Goal: Information Seeking & Learning: Check status

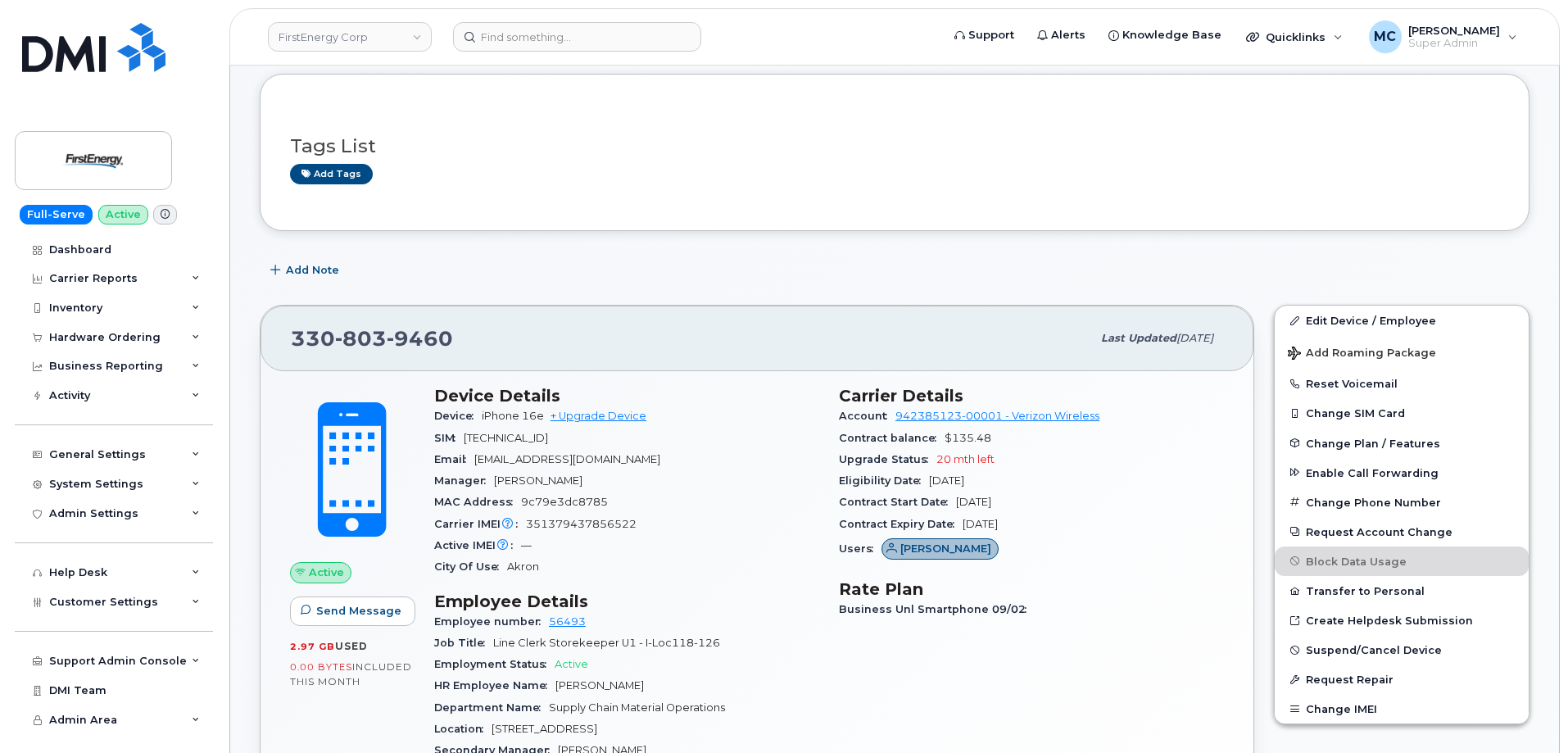
scroll to position [82, 0]
click at [110, 149] on img at bounding box center [94, 160] width 126 height 47
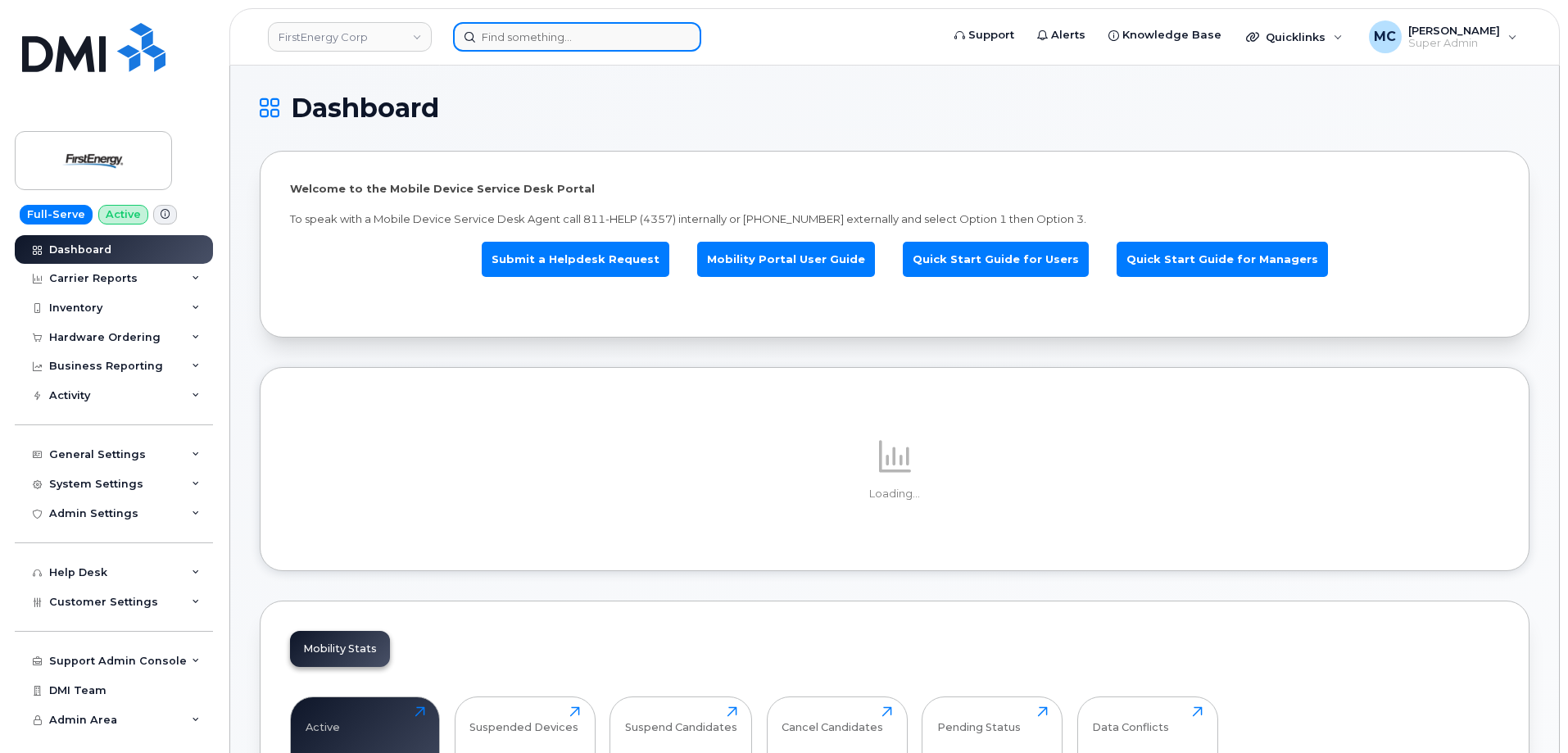
click at [620, 41] on input at bounding box center [578, 37] width 248 height 30
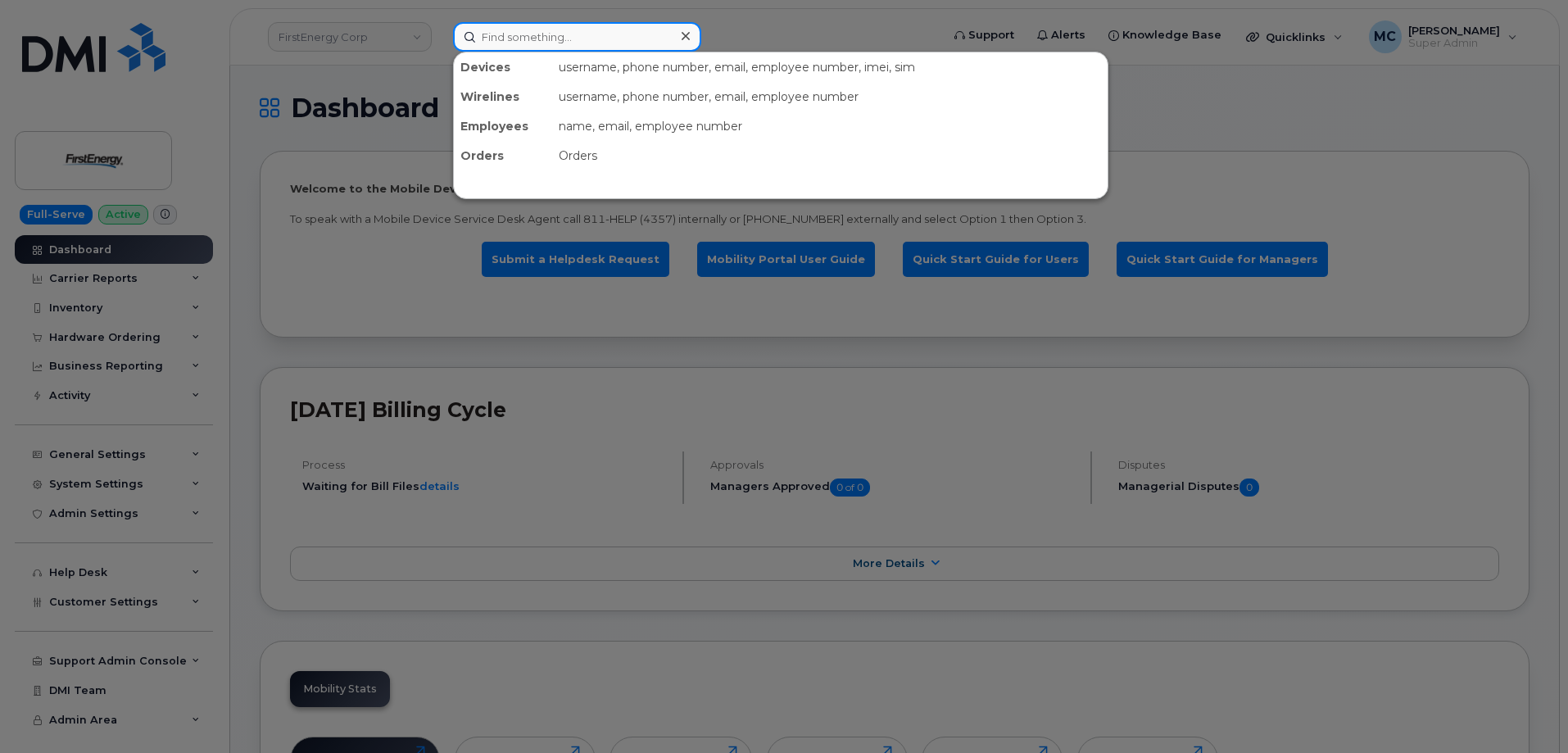
paste input "724-610-0433"
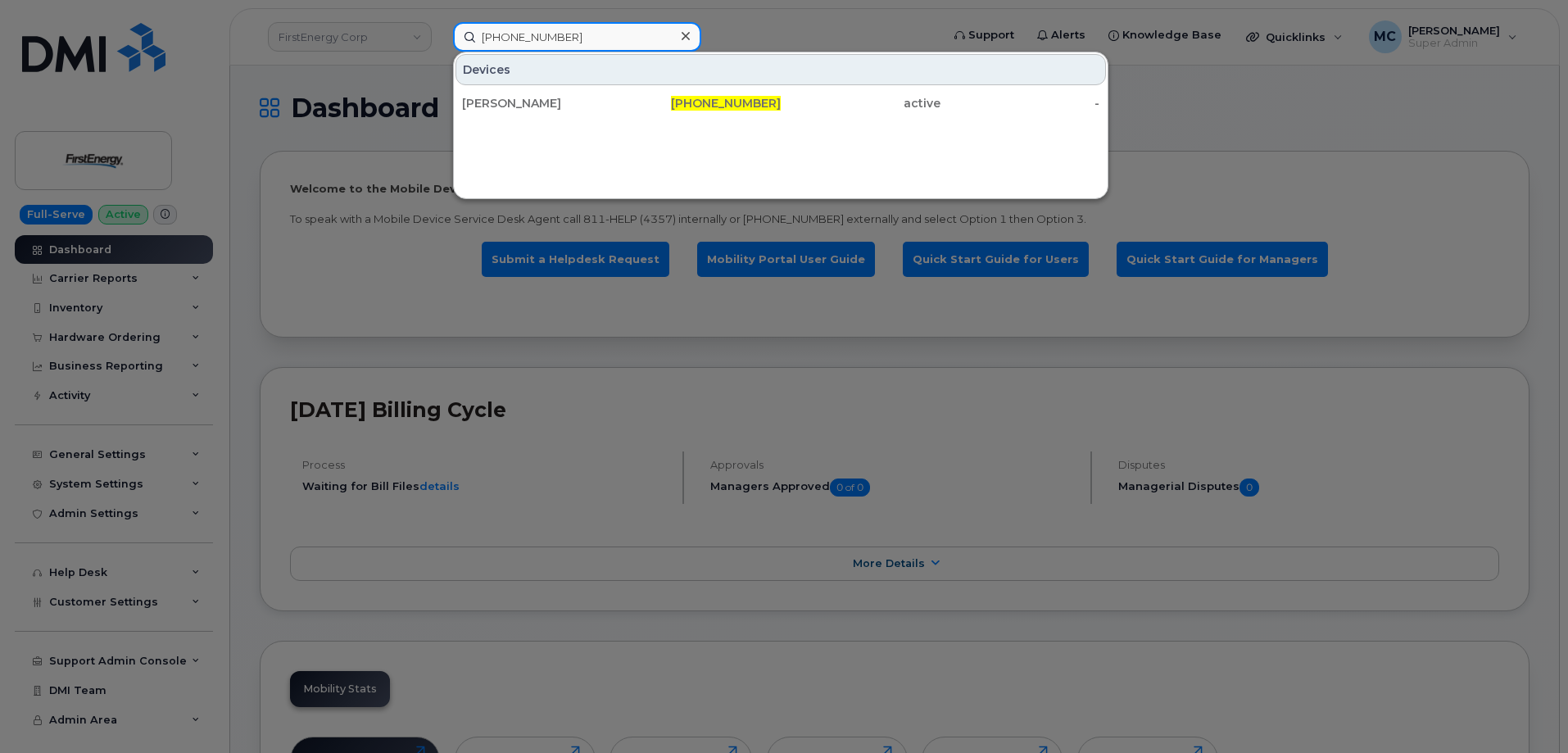
type input "724-610-0433"
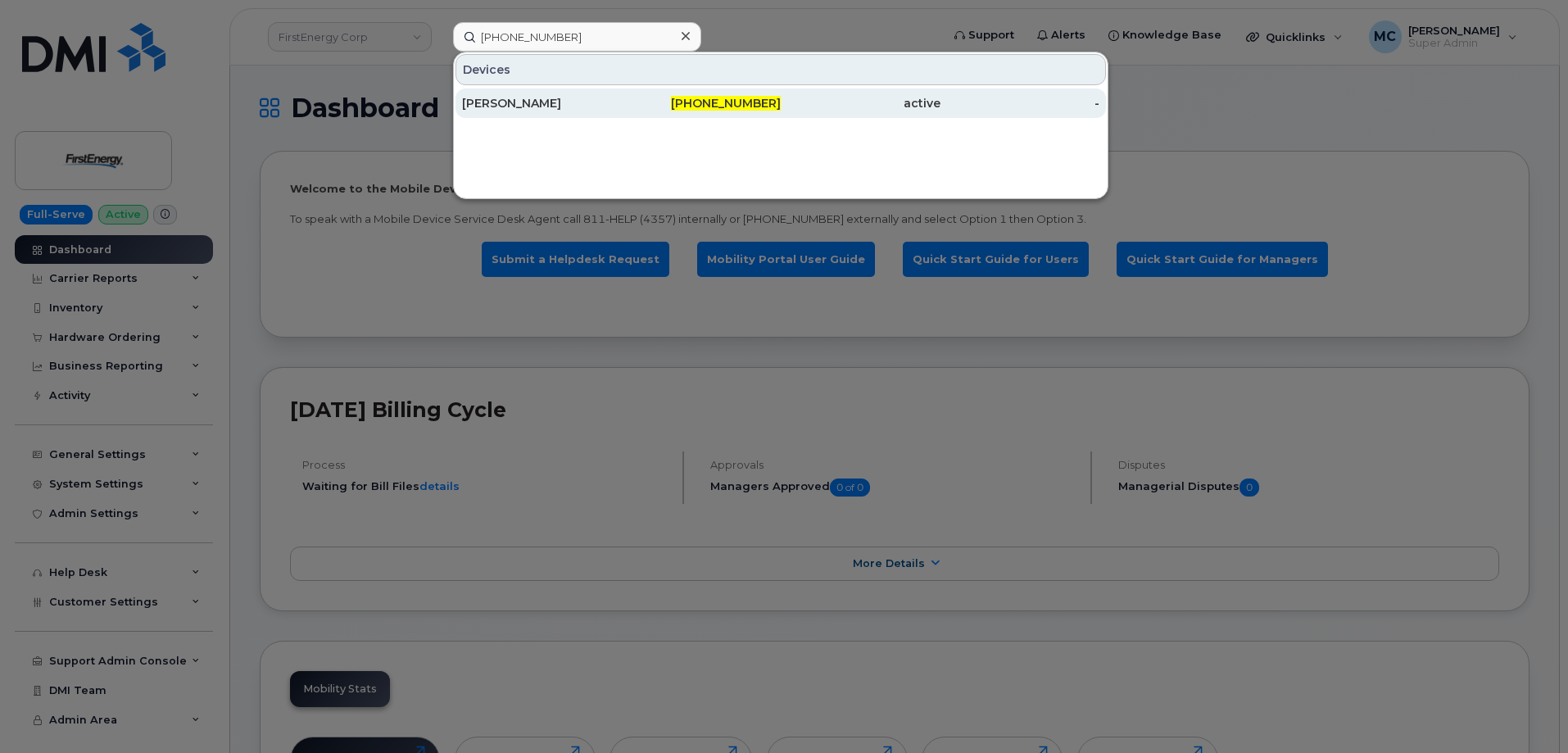
click at [758, 101] on span "724-610-0433" at bounding box center [726, 103] width 110 height 15
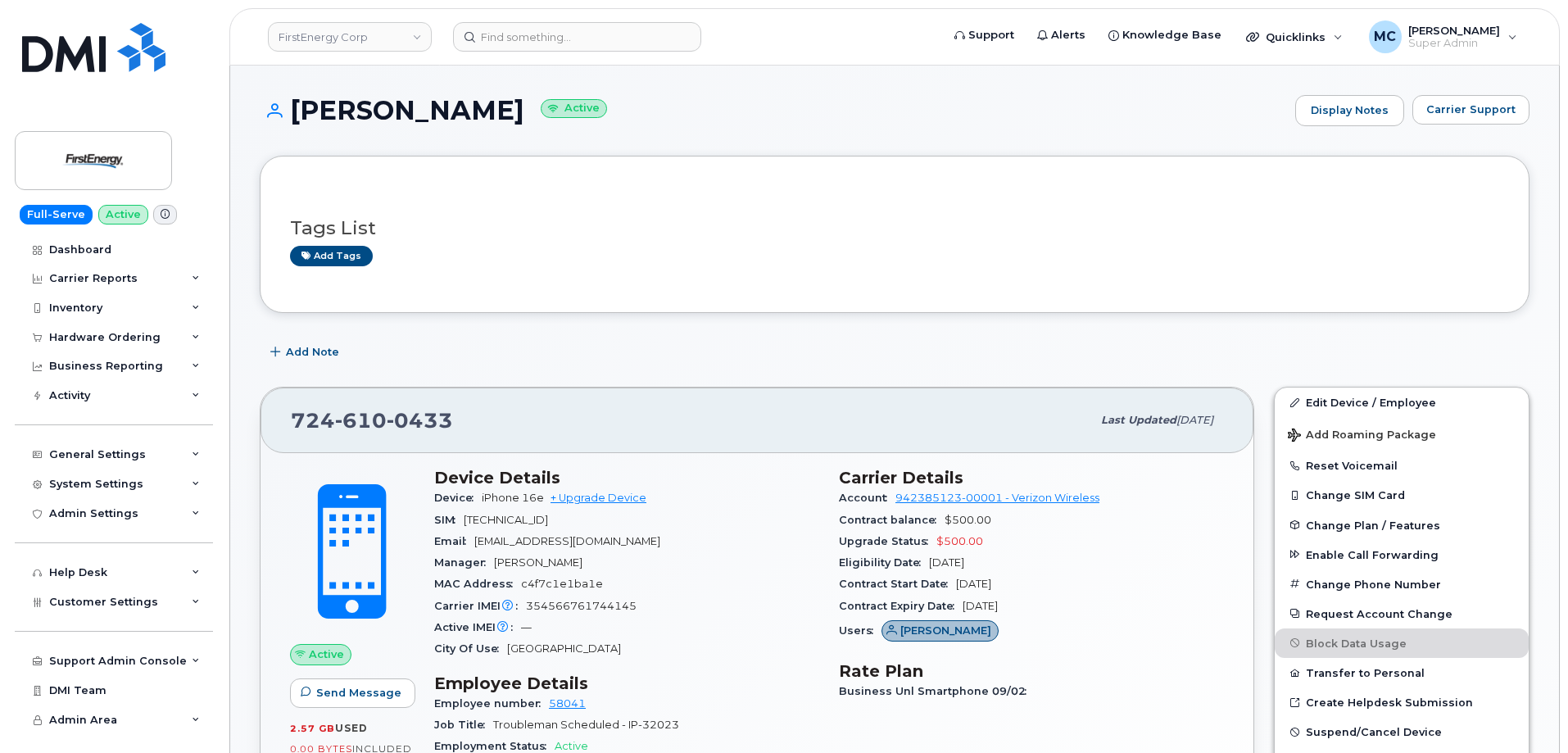
click at [829, 349] on div "Add Note" at bounding box center [894, 353] width 1270 height 30
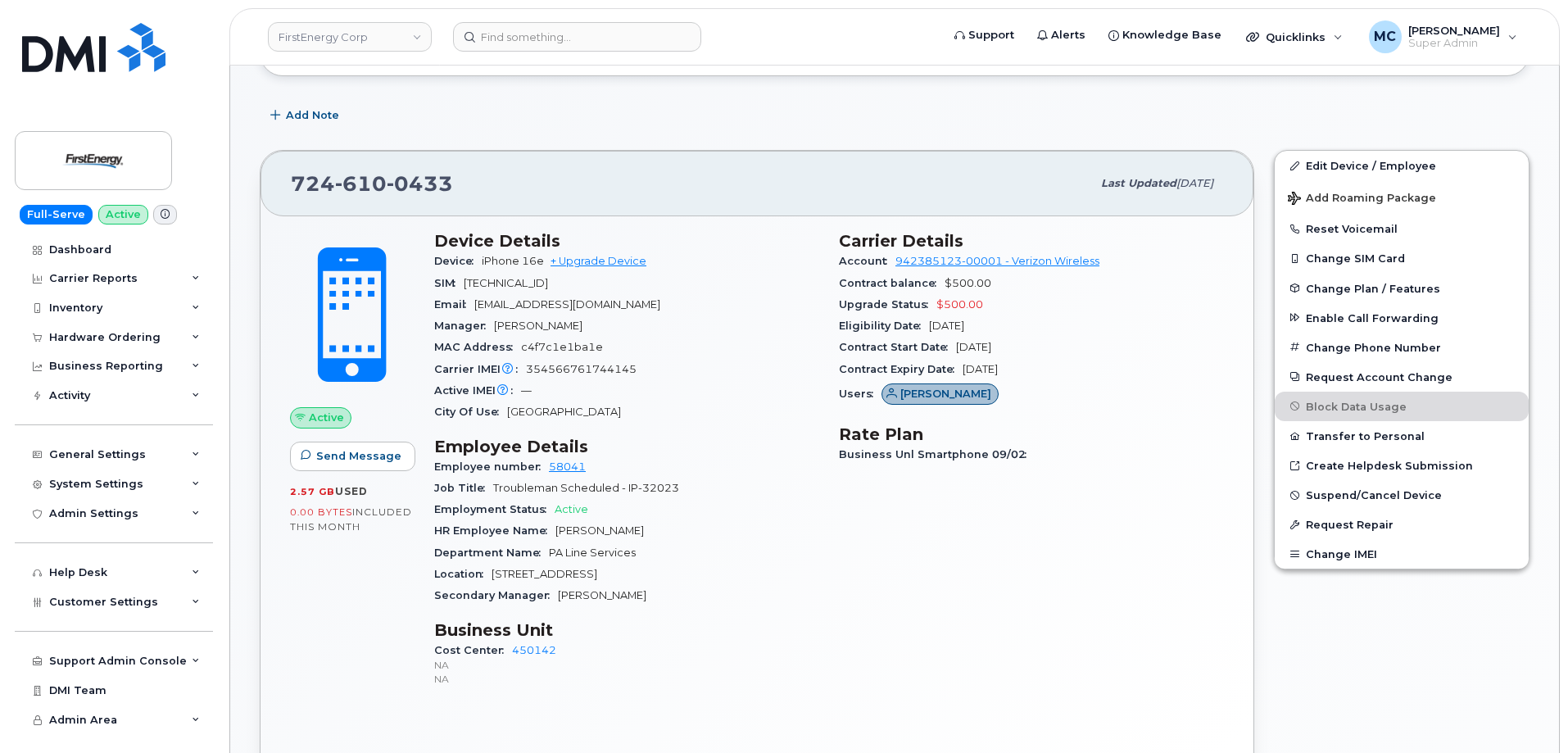
scroll to position [233, 0]
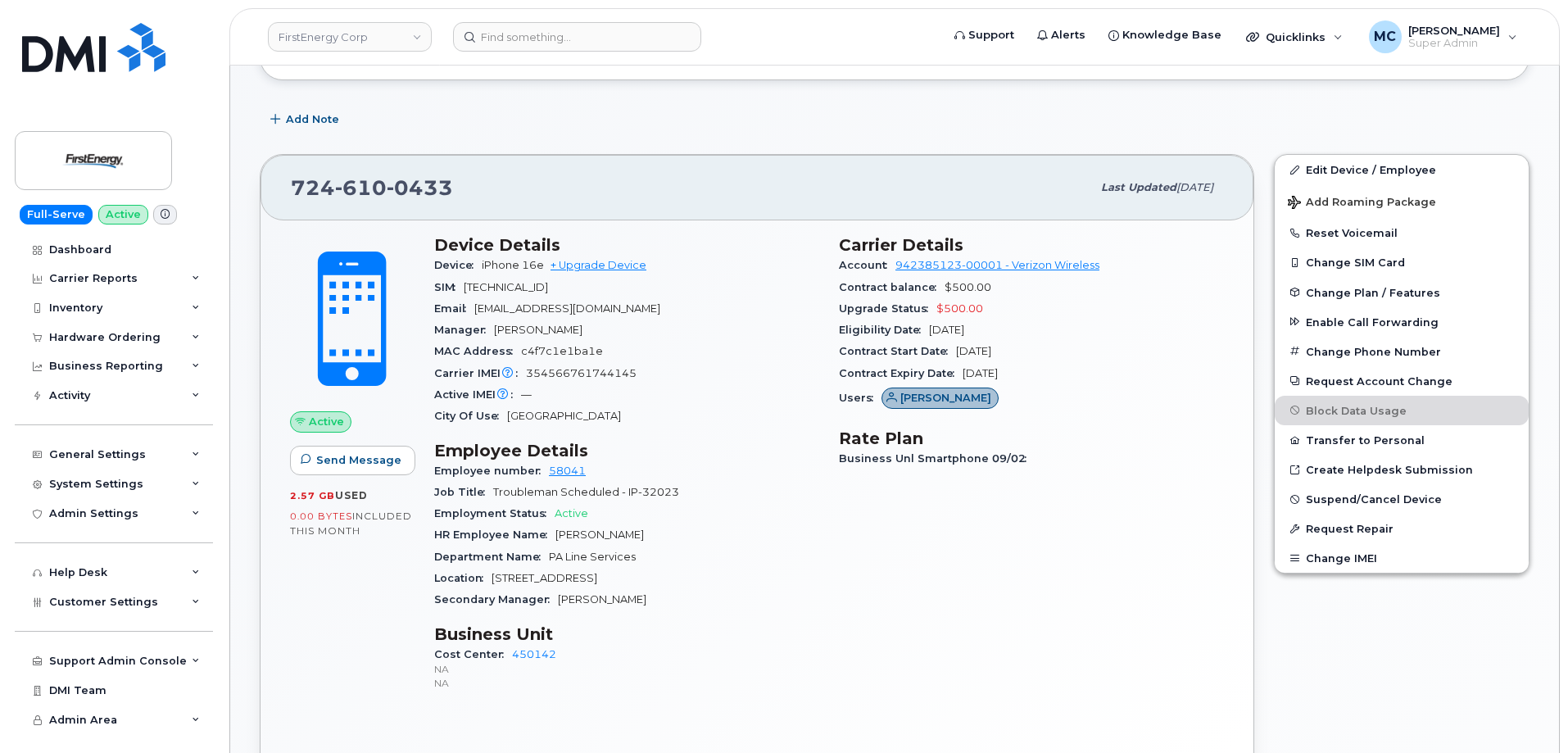
click at [952, 641] on div "Carrier Details Account 942385123-00001 - Verizon Wireless Contract balance $50…" at bounding box center [1031, 470] width 405 height 491
click at [904, 589] on div "Carrier Details Account 942385123-00001 - Verizon Wireless Contract balance $50…" at bounding box center [1031, 470] width 405 height 491
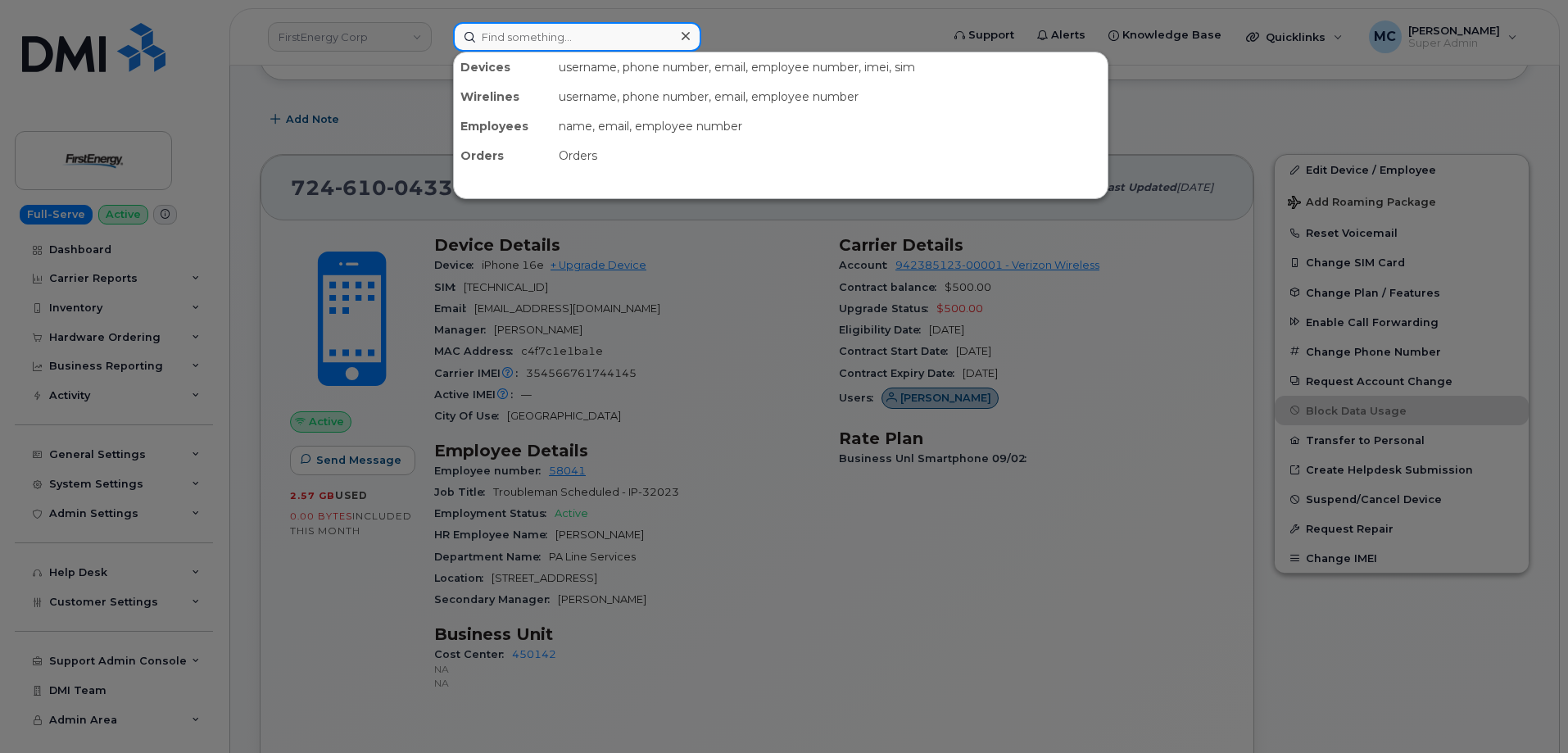
click at [562, 37] on input at bounding box center [578, 37] width 248 height 30
paste input "290540"
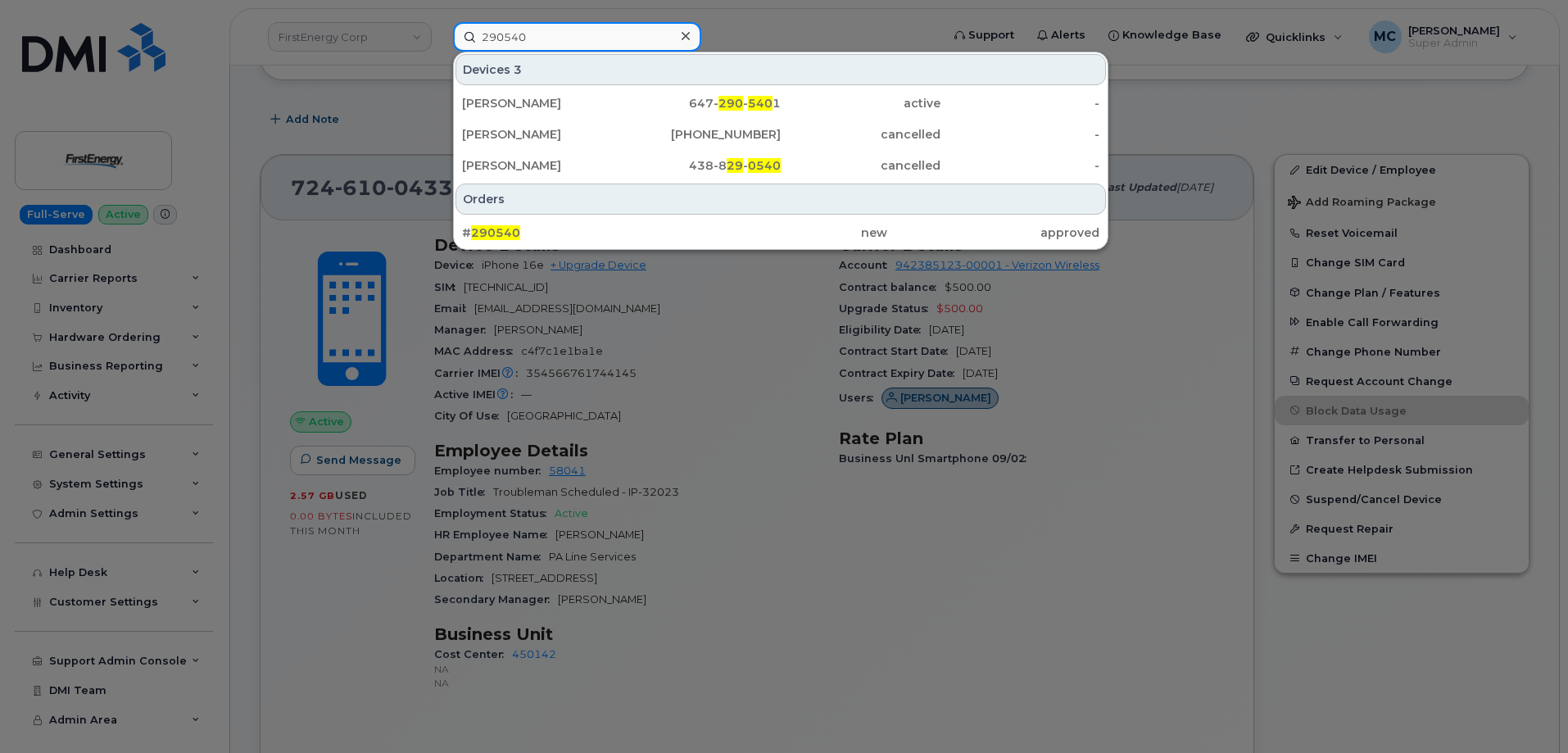
type input "290540"
click at [639, 224] on div "# 290540" at bounding box center [568, 233] width 212 height 30
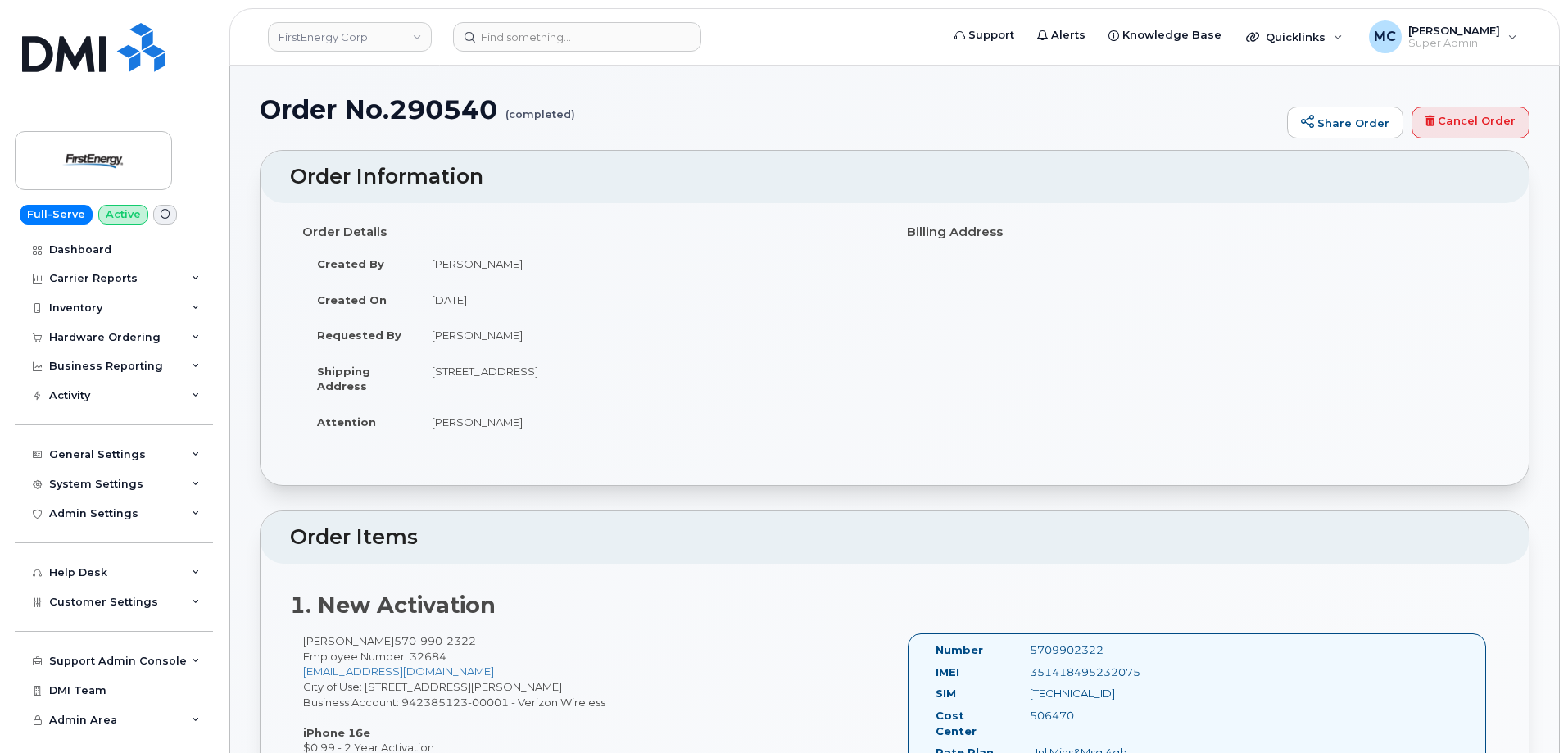
click at [541, 269] on td "Bryan Derenburger" at bounding box center [650, 264] width 465 height 36
drag, startPoint x: 538, startPoint y: 266, endPoint x: 434, endPoint y: 271, distance: 104.1
click at [434, 271] on td "Bryan Derenburger" at bounding box center [650, 264] width 465 height 36
copy td "Bryan Derenburger"
click at [572, 37] on input at bounding box center [578, 37] width 248 height 30
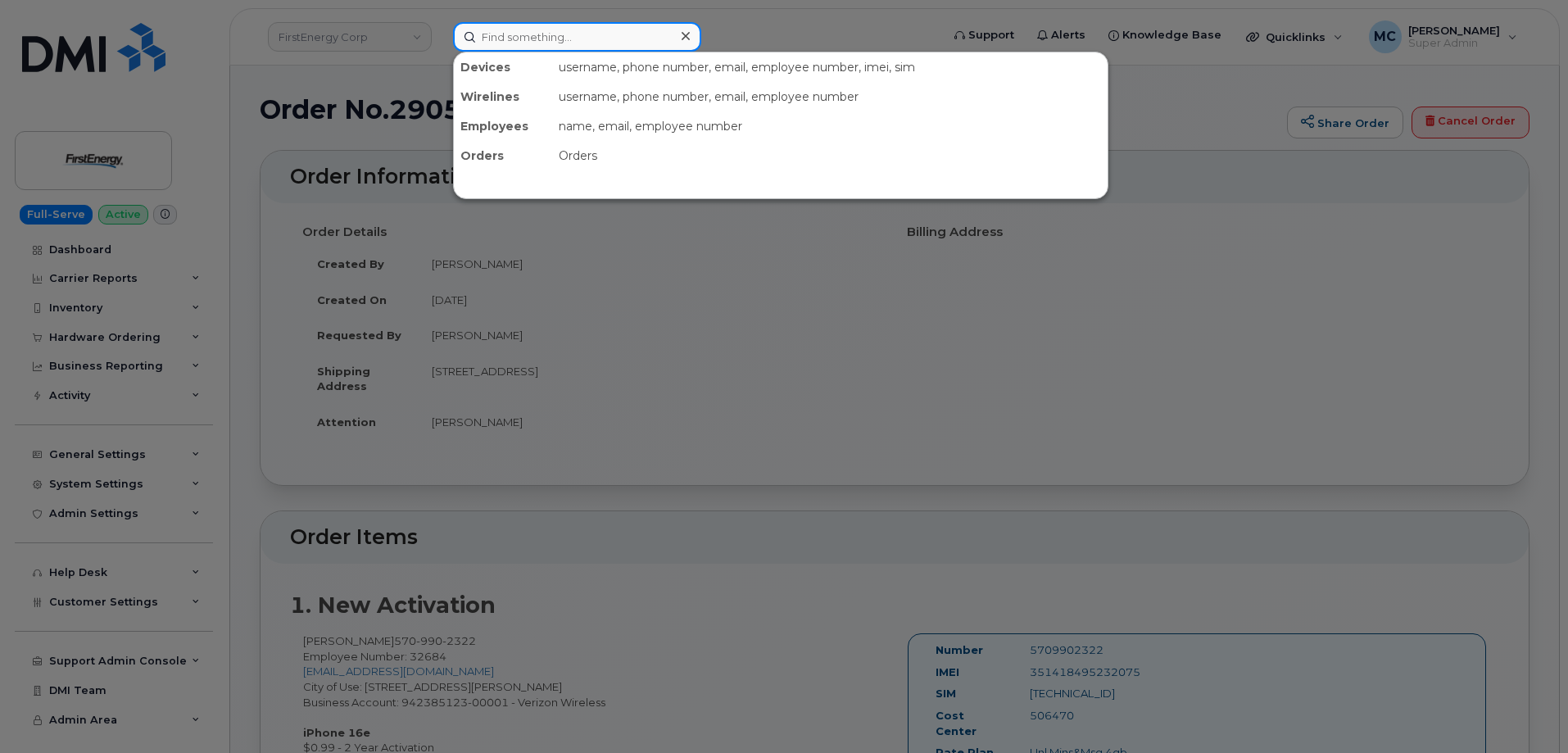
click at [597, 41] on input at bounding box center [578, 37] width 248 height 30
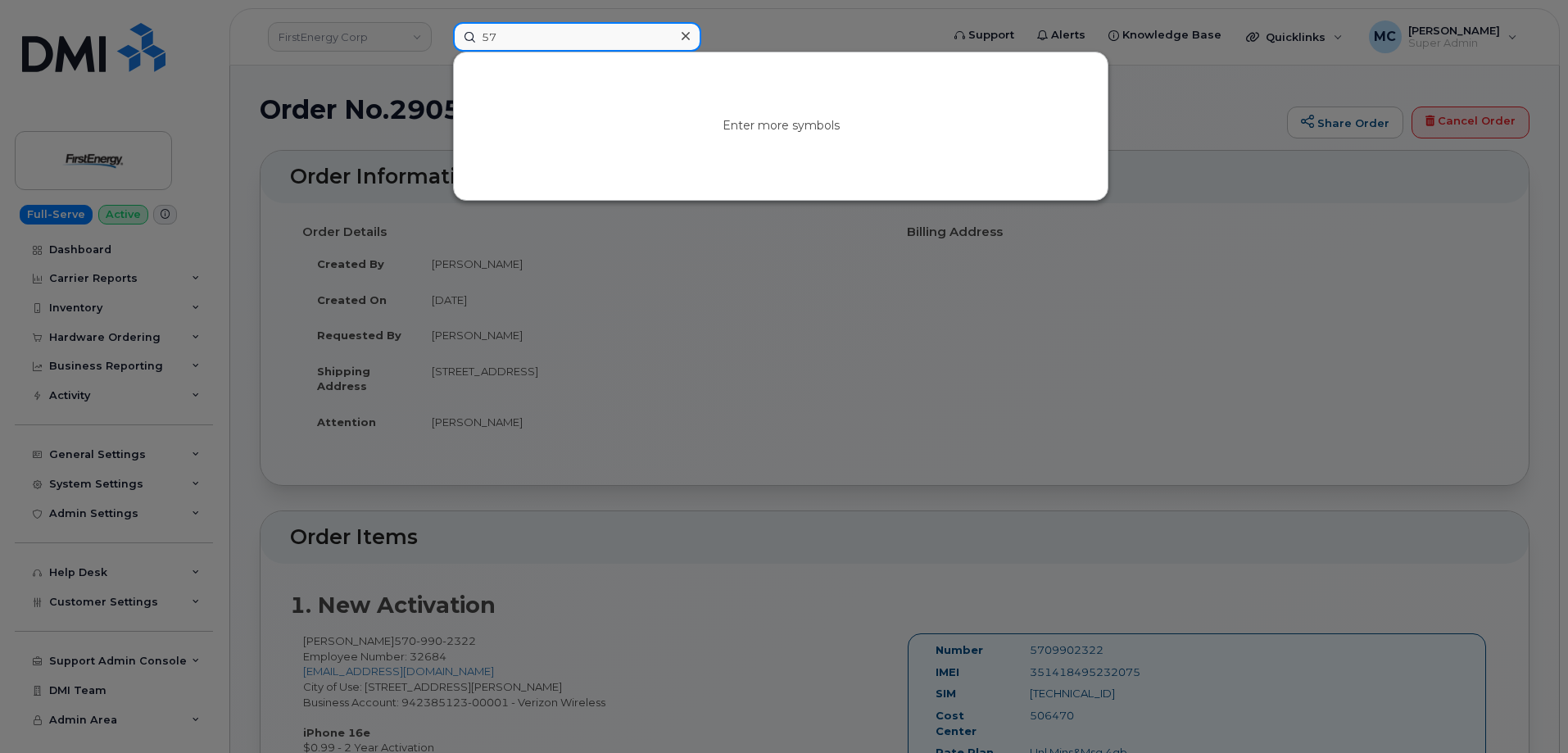
type input "5"
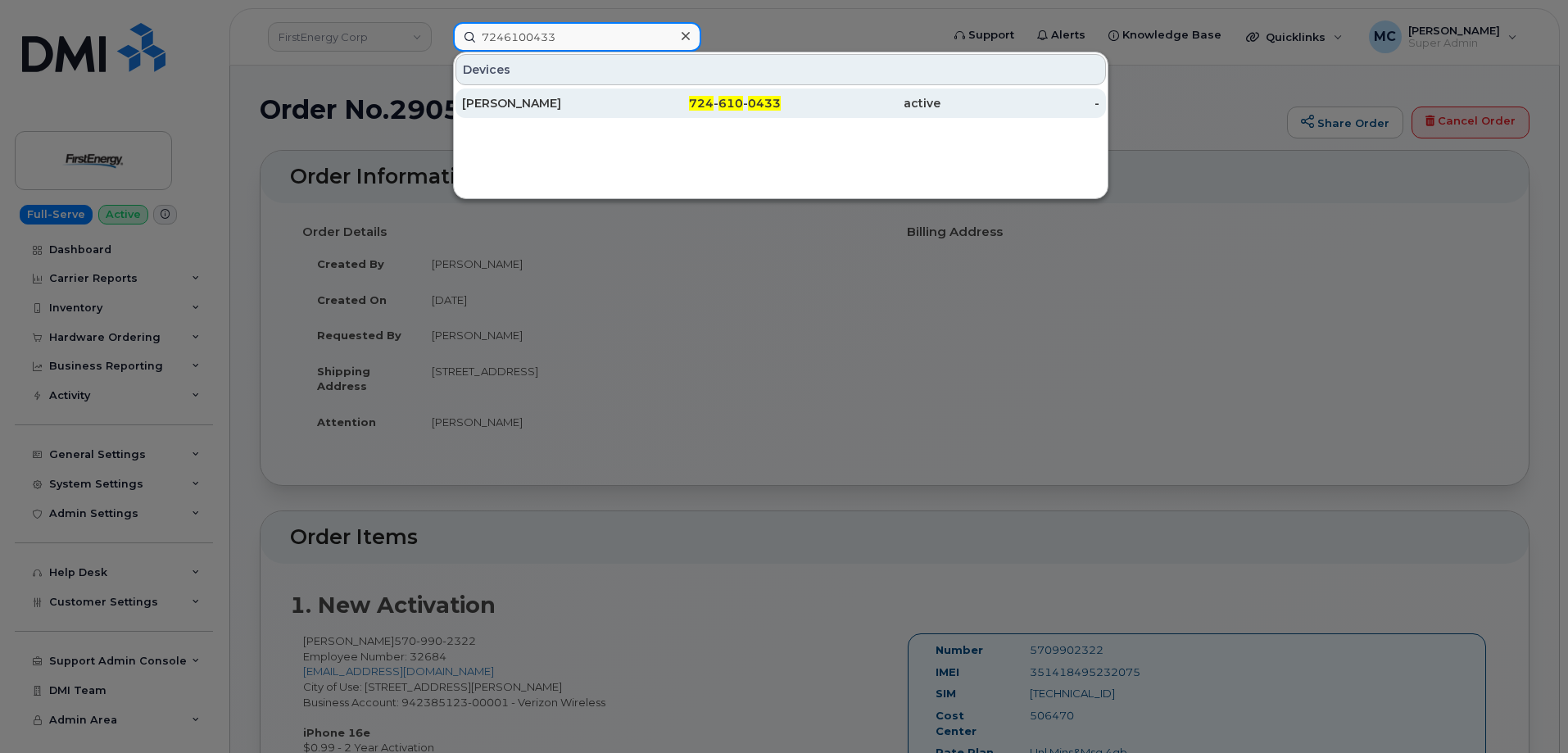
type input "7246100433"
click at [605, 104] on div "Aaron M Moore" at bounding box center [541, 103] width 160 height 17
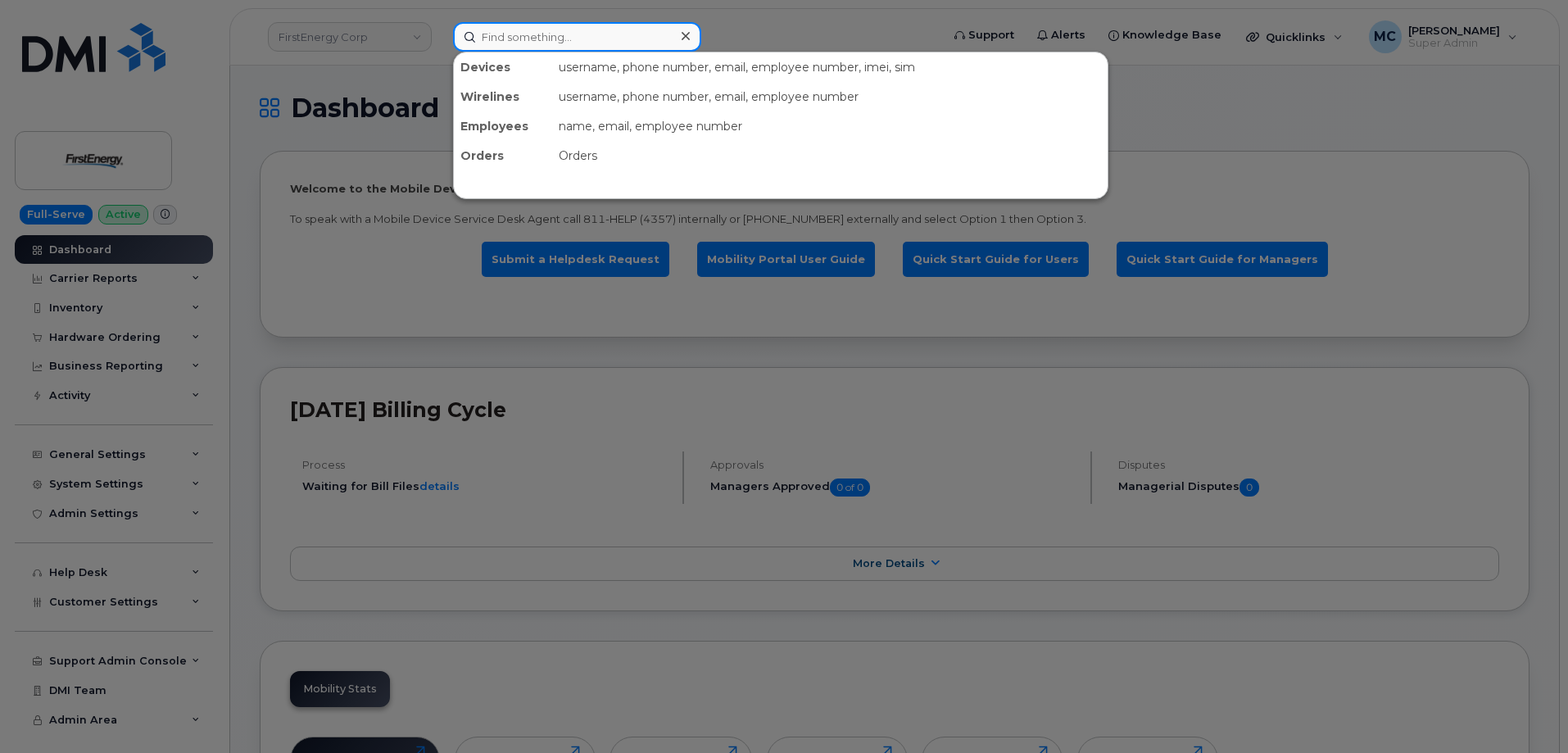
paste input "[PERSON_NAME]"
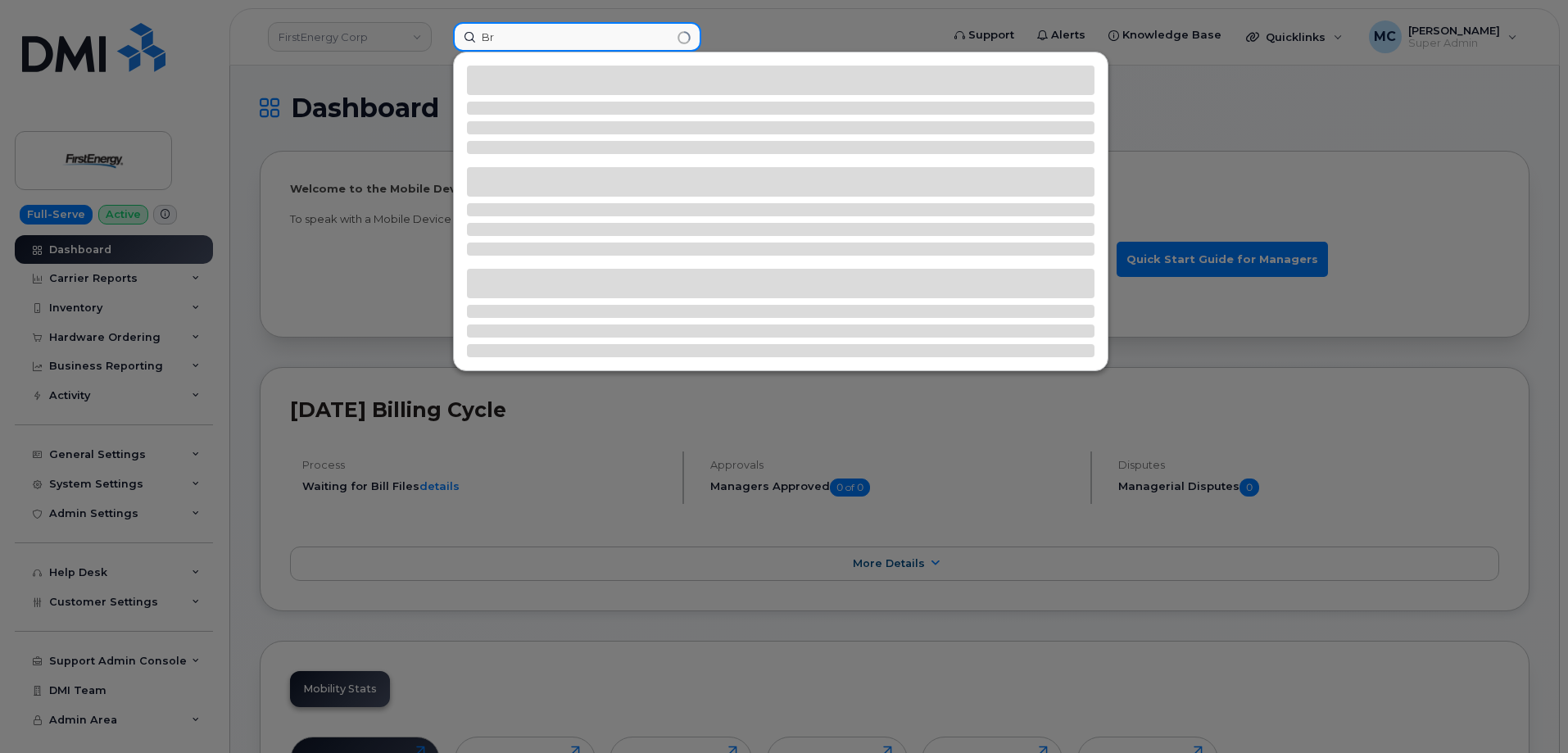
type input "B"
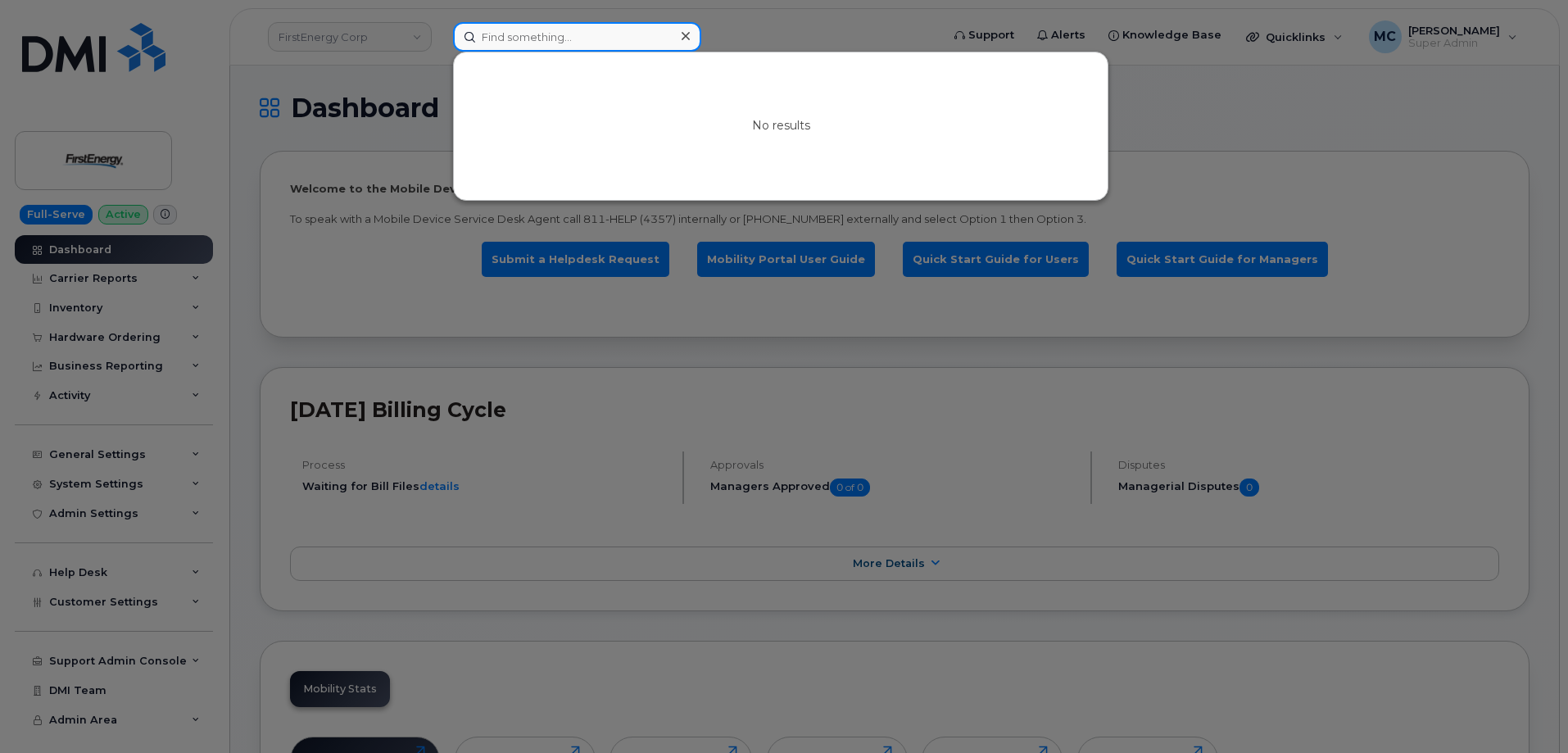
click at [644, 31] on input at bounding box center [578, 37] width 248 height 30
paste input "[PERSON_NAME]"
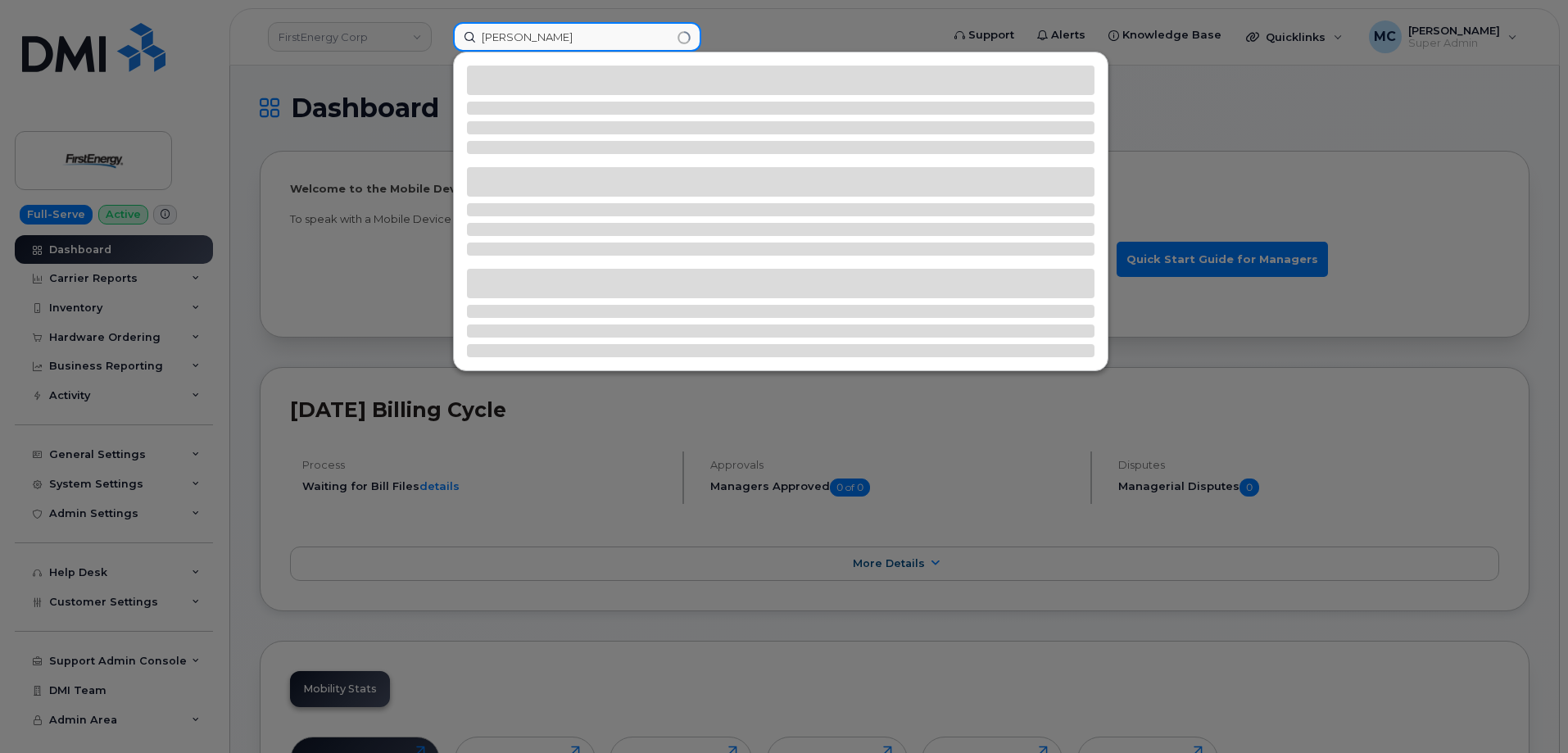
drag, startPoint x: 518, startPoint y: 37, endPoint x: 447, endPoint y: 38, distance: 71.0
click at [447, 38] on div "[PERSON_NAME]" at bounding box center [692, 37] width 503 height 30
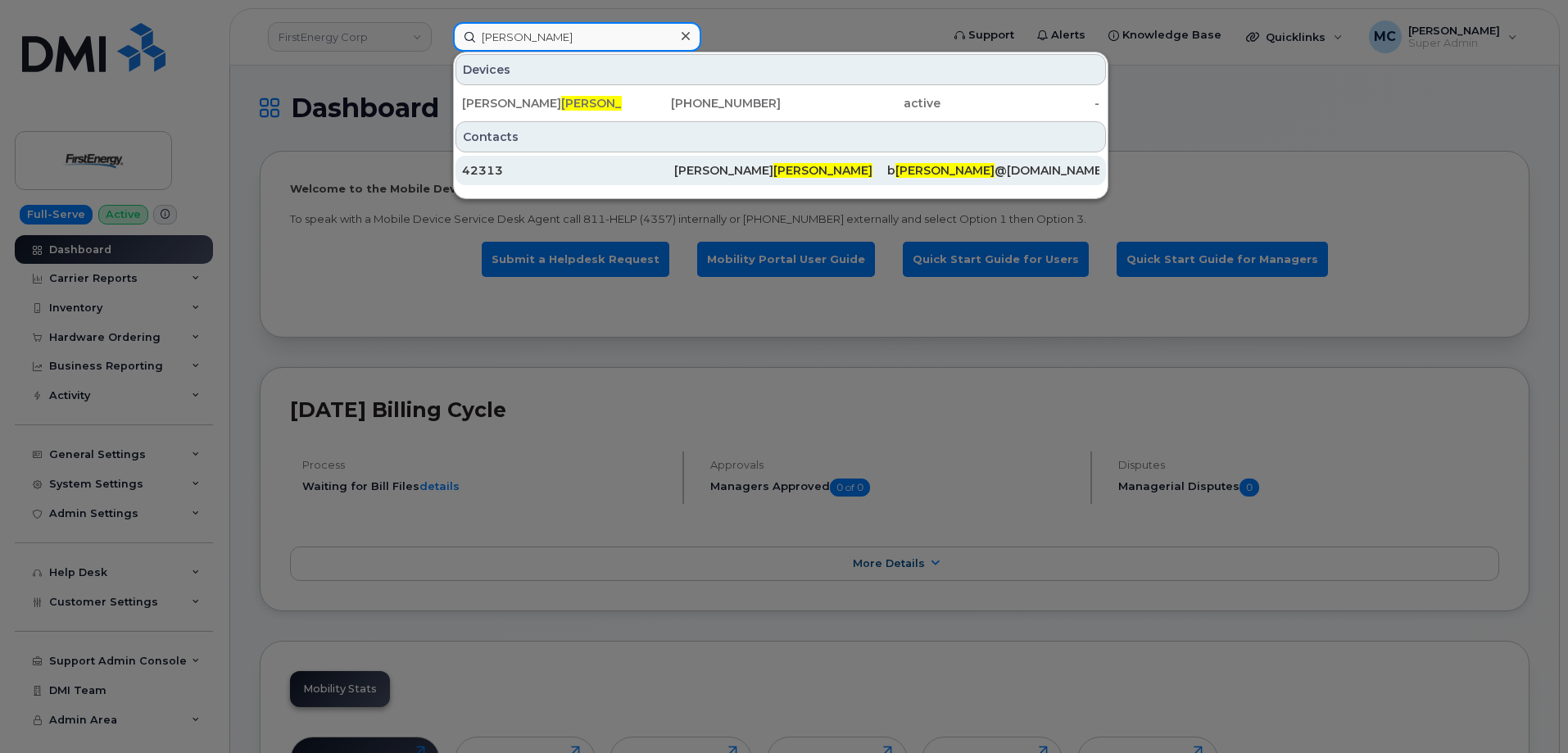
type input "[PERSON_NAME]"
click at [722, 171] on div "Bryan F Derenburger" at bounding box center [780, 170] width 212 height 17
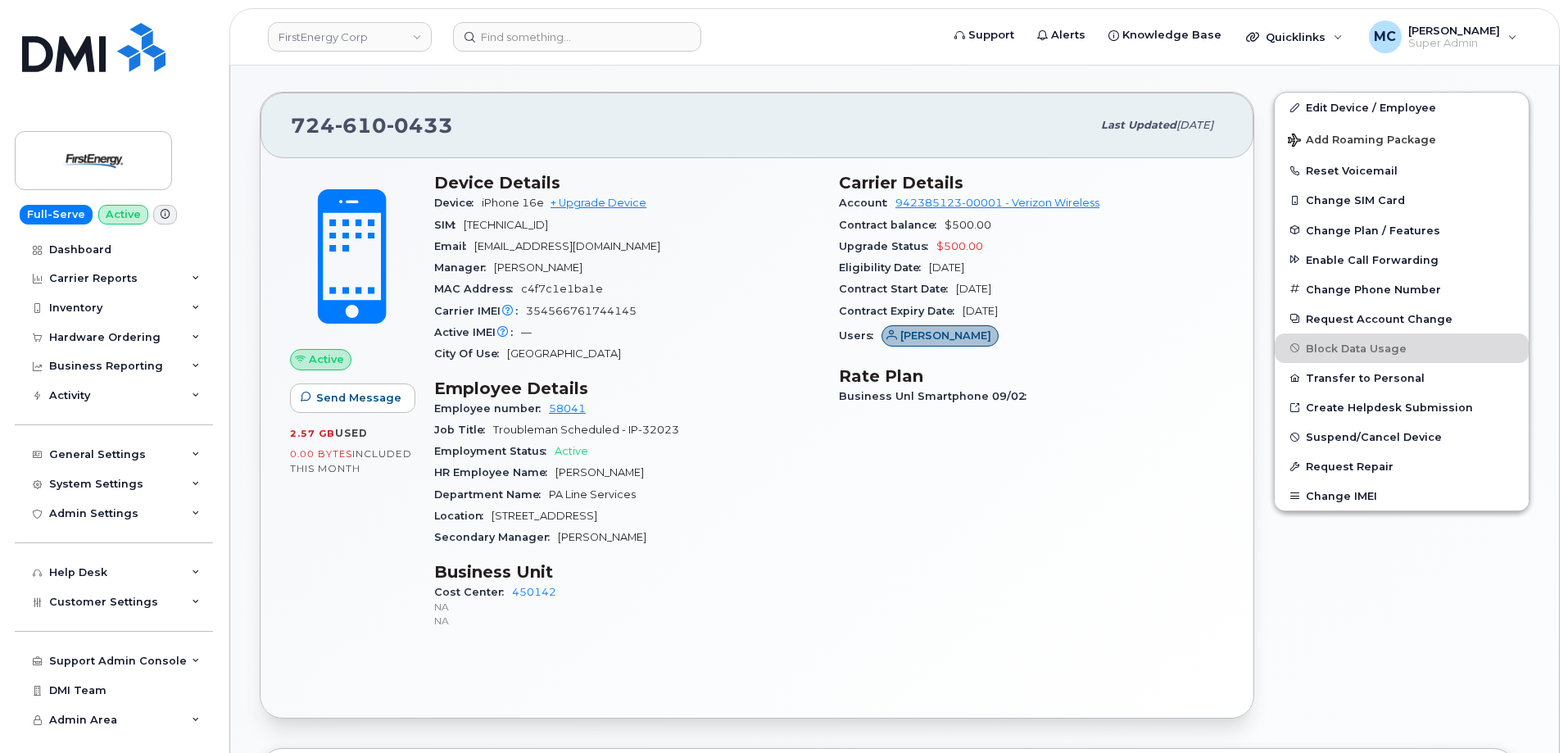
scroll to position [217, 0]
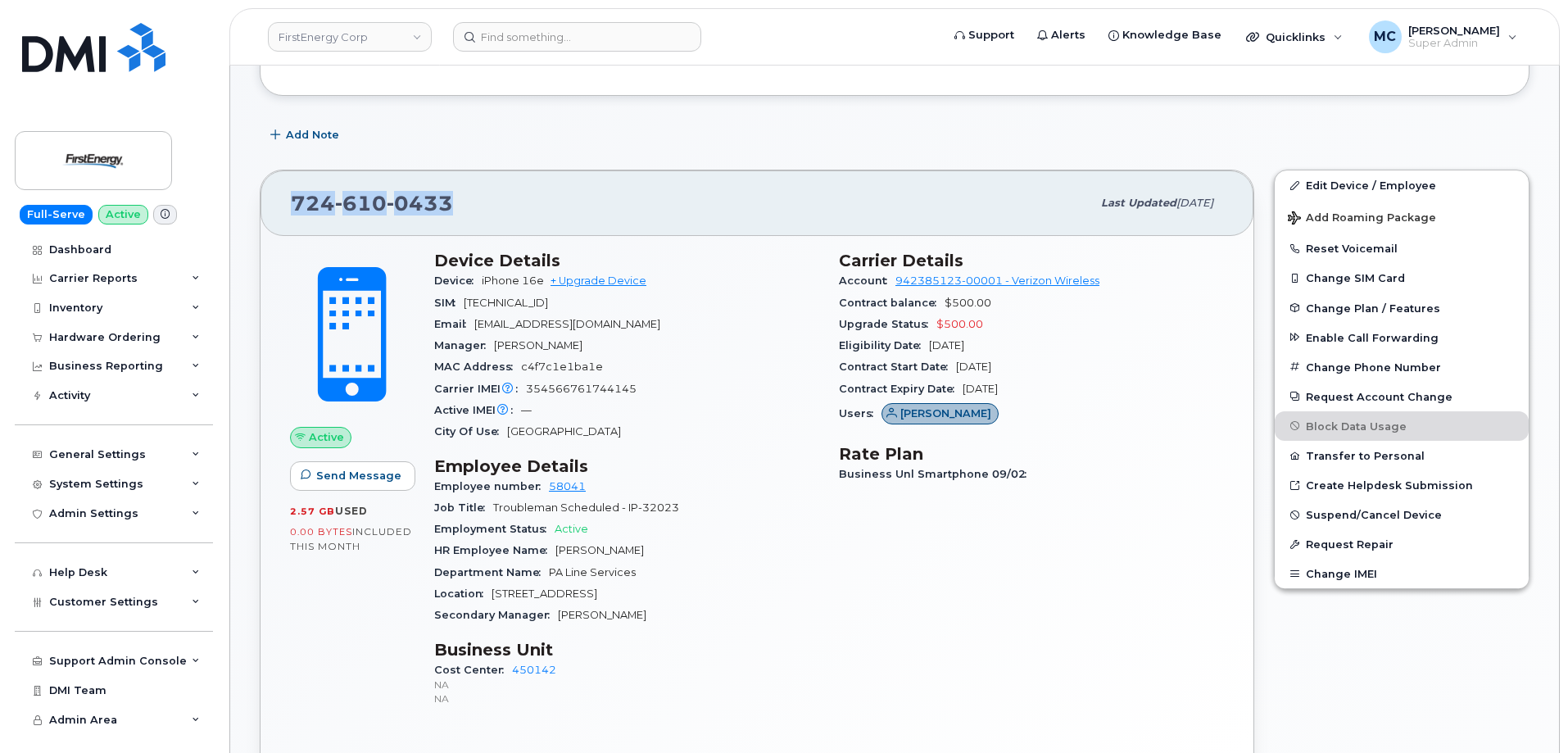
drag, startPoint x: 457, startPoint y: 205, endPoint x: 292, endPoint y: 193, distance: 165.4
click at [292, 193] on div "724 610 0433" at bounding box center [690, 204] width 800 height 35
copy span "724 610 0433"
click at [909, 632] on div "Carrier Details Account 942385123-00001 - Verizon Wireless Contract balance $50…" at bounding box center [1031, 486] width 405 height 491
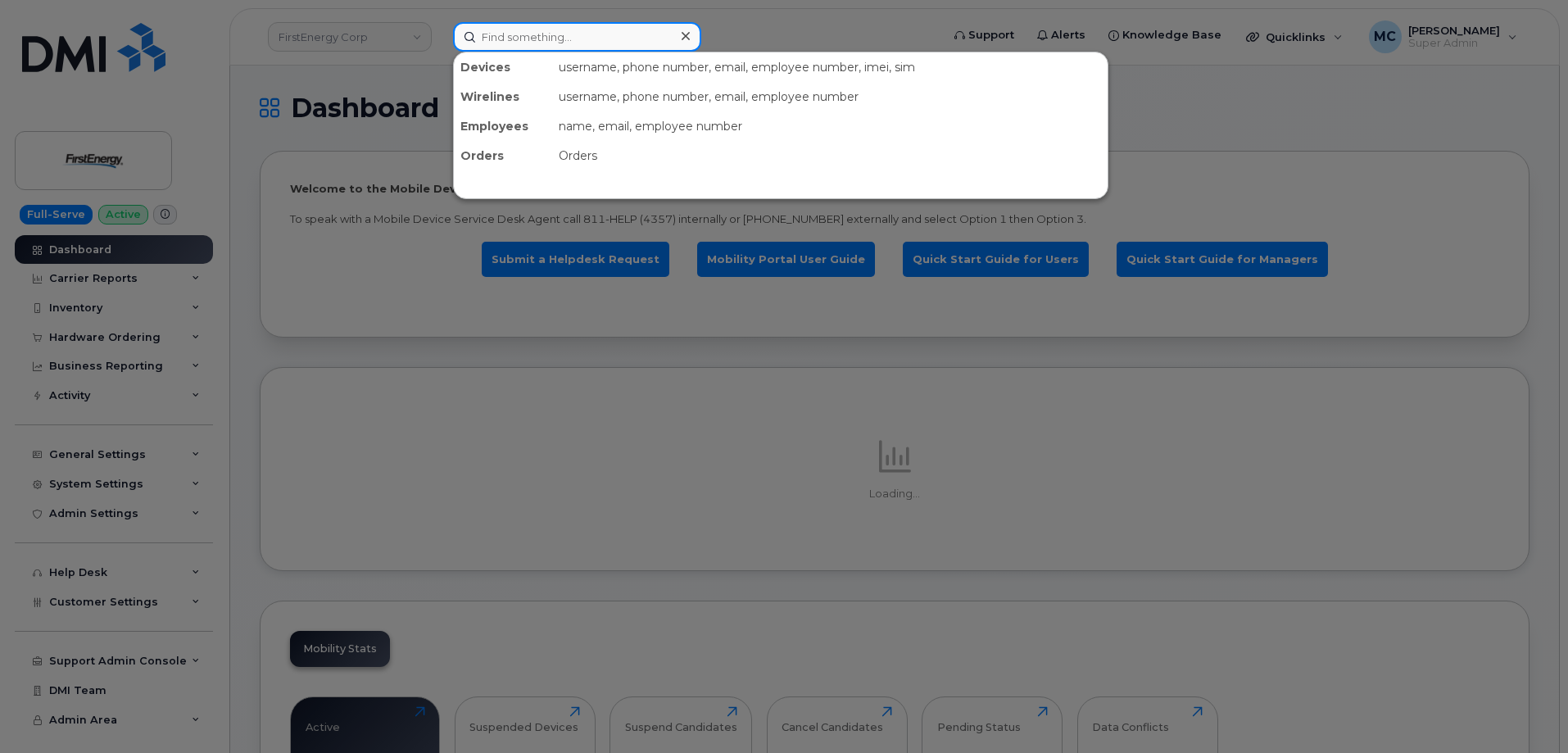
paste input "290995"
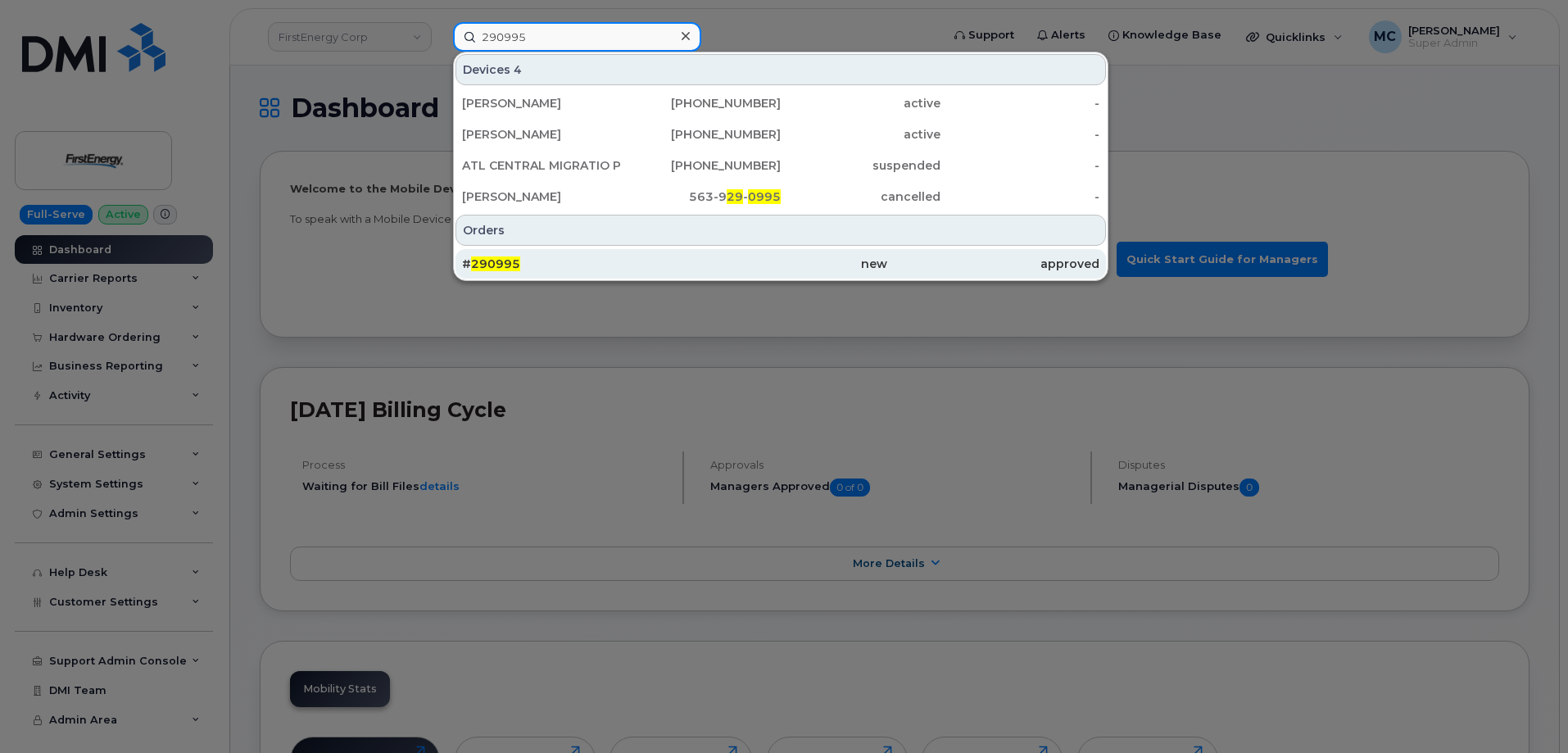
type input "290995"
click at [650, 271] on div "# 290995" at bounding box center [568, 264] width 212 height 17
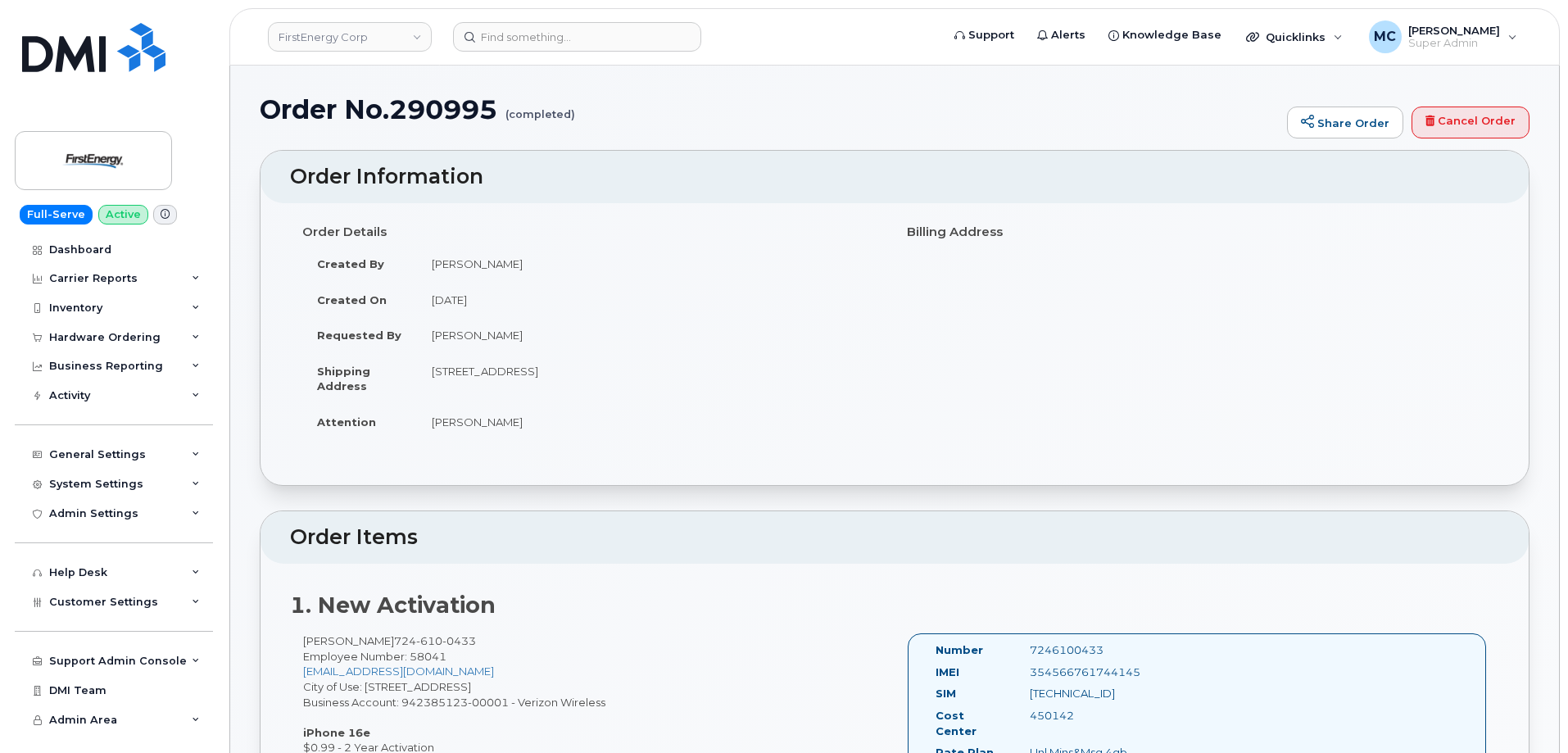
click at [1080, 119] on h1 "Order No.290995 (completed)" at bounding box center [770, 109] width 1019 height 29
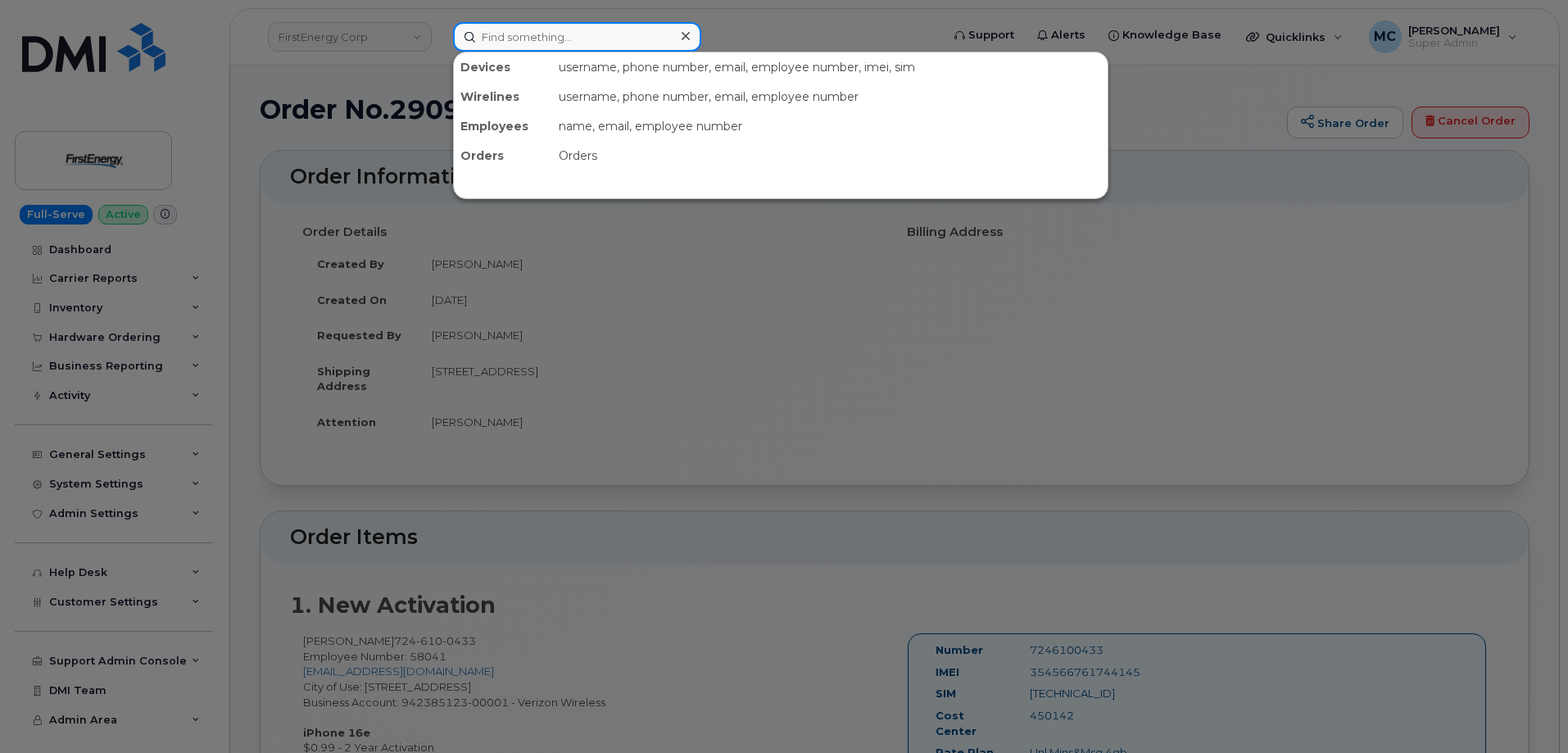
click at [535, 39] on input at bounding box center [578, 37] width 248 height 30
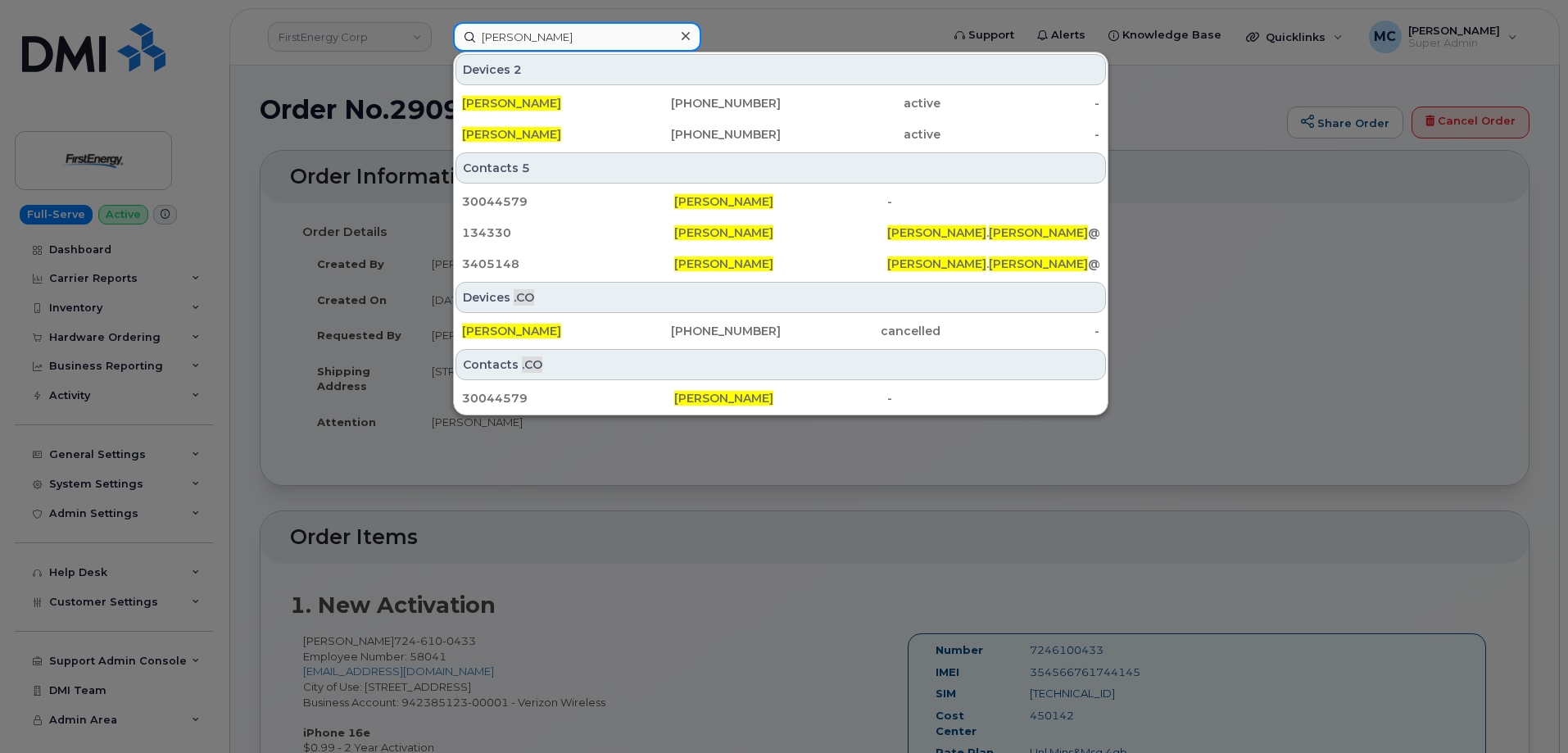
drag, startPoint x: 524, startPoint y: 36, endPoint x: 444, endPoint y: 39, distance: 80.1
click at [444, 39] on div "[PERSON_NAME] Devices 2 [PERSON_NAME] [PHONE_NUMBER] active - [PERSON_NAME] [PH…" at bounding box center [692, 37] width 503 height 30
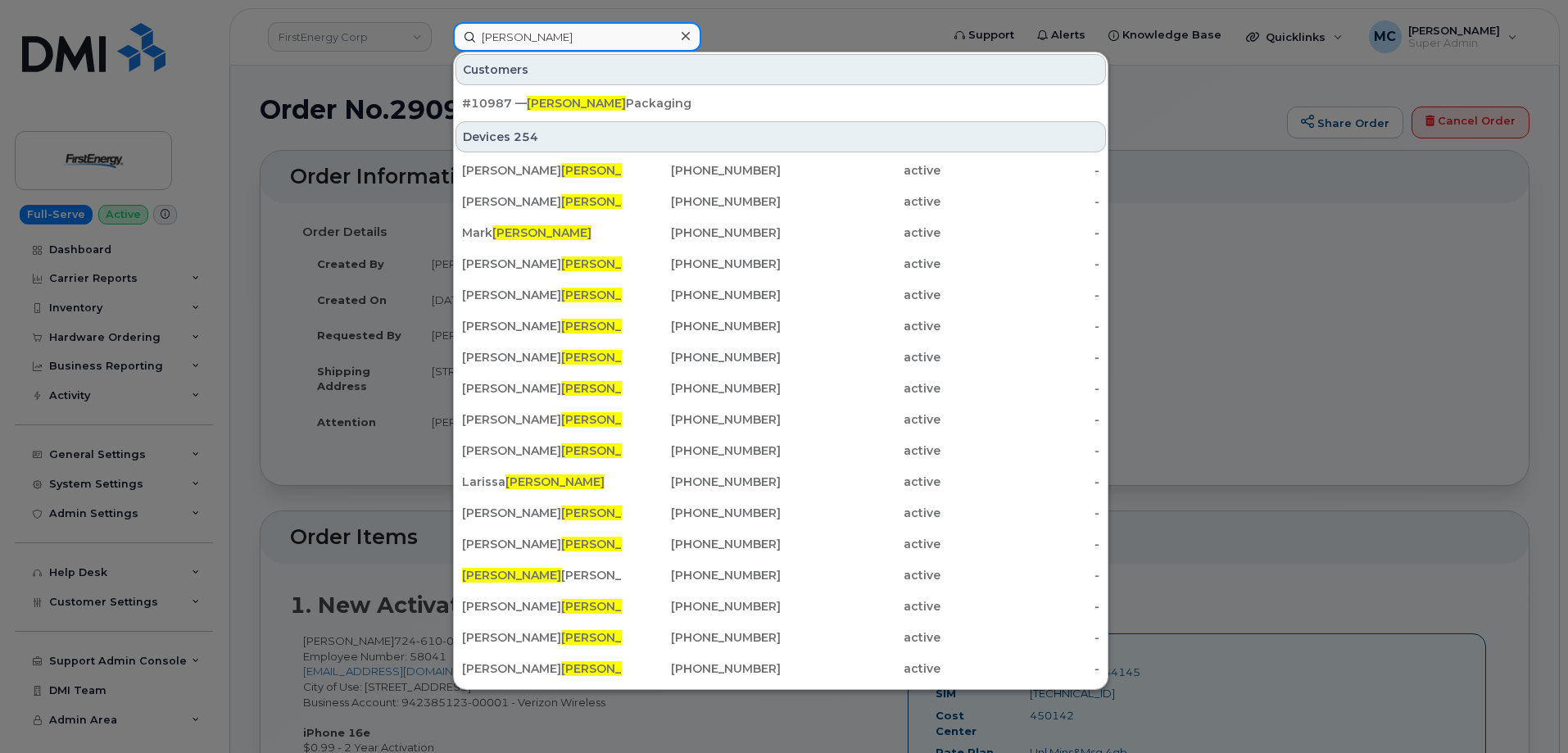
type input "[PERSON_NAME]"
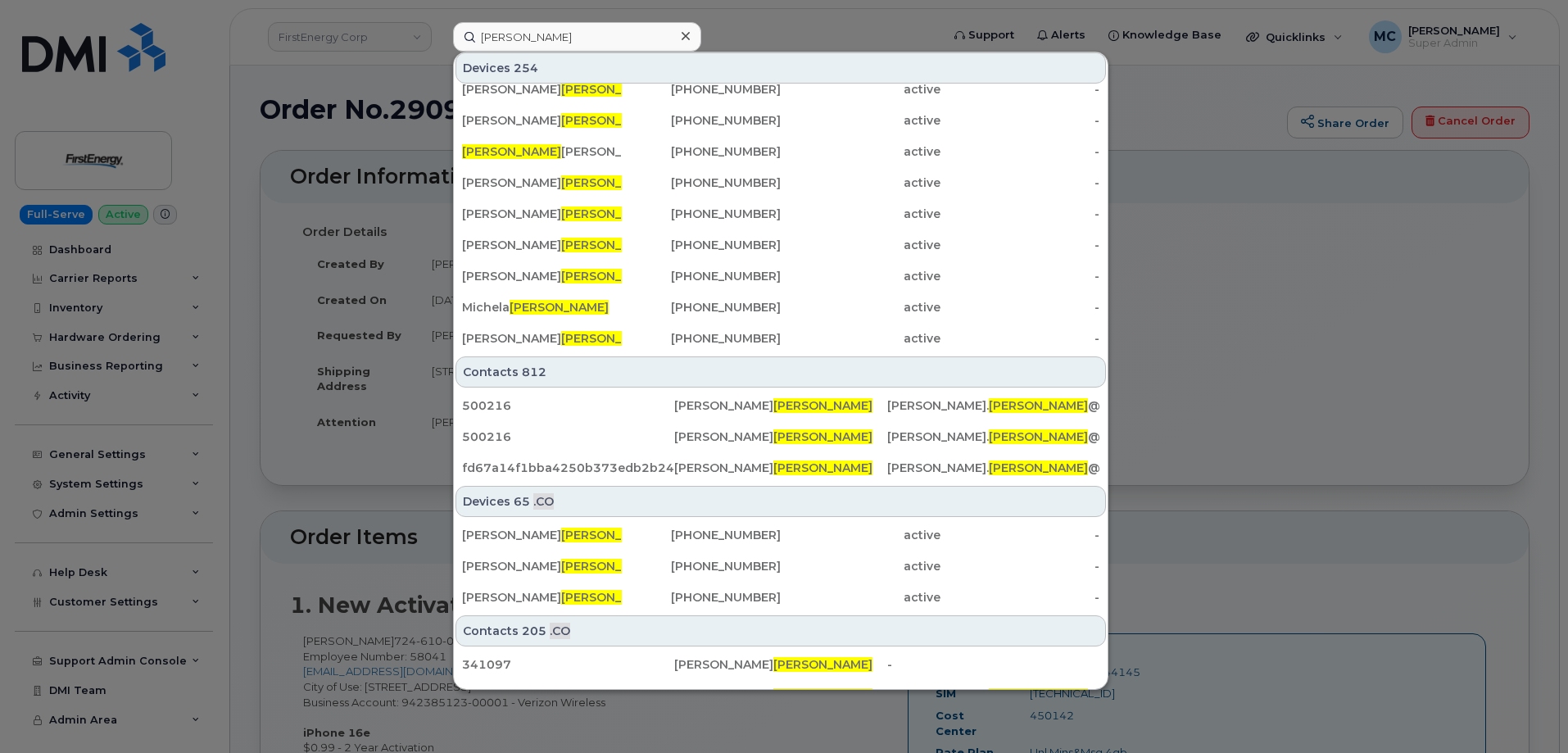
scroll to position [477, 0]
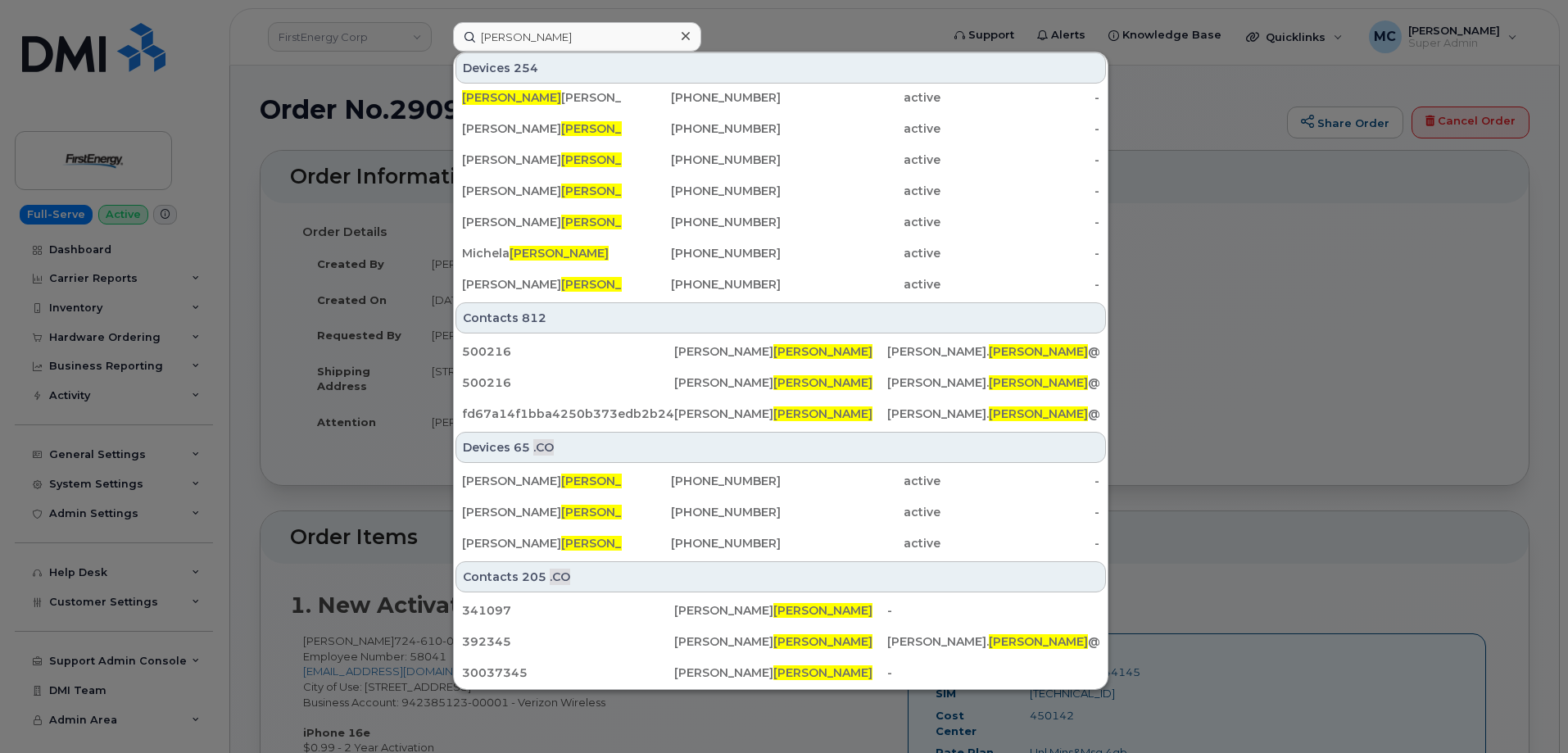
click at [1231, 348] on div at bounding box center [784, 376] width 1568 height 753
